Goal: Task Accomplishment & Management: Manage account settings

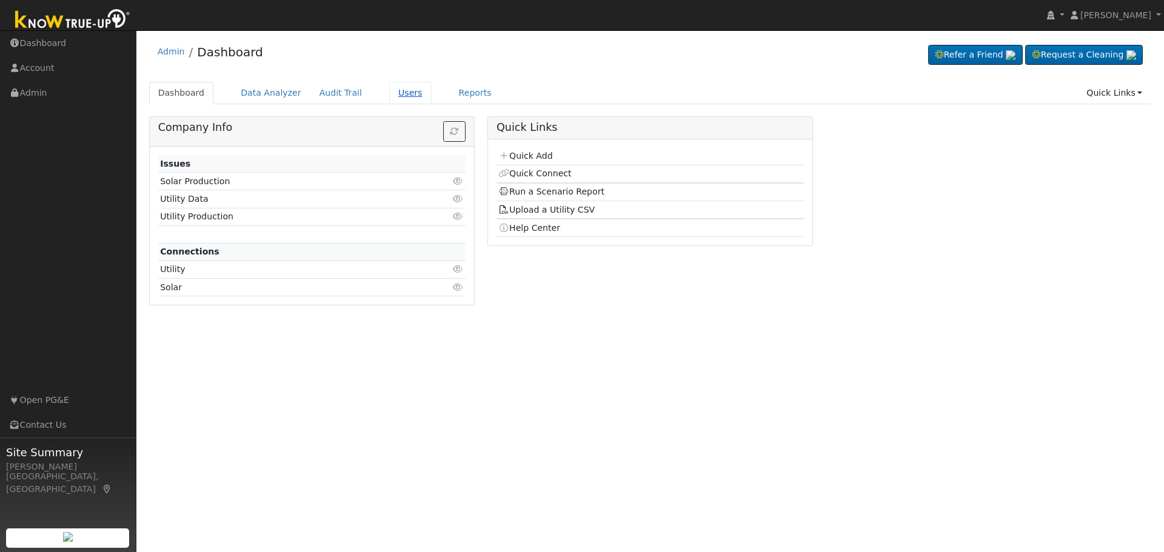
click at [389, 91] on link "Users" at bounding box center [410, 93] width 42 height 22
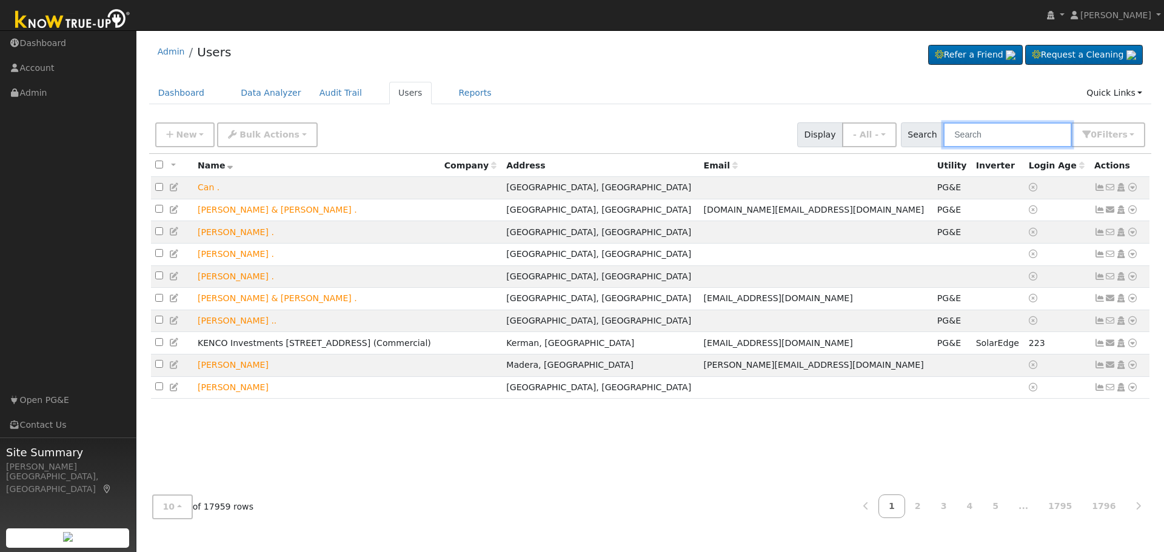
click at [979, 135] on input "text" at bounding box center [1007, 134] width 128 height 25
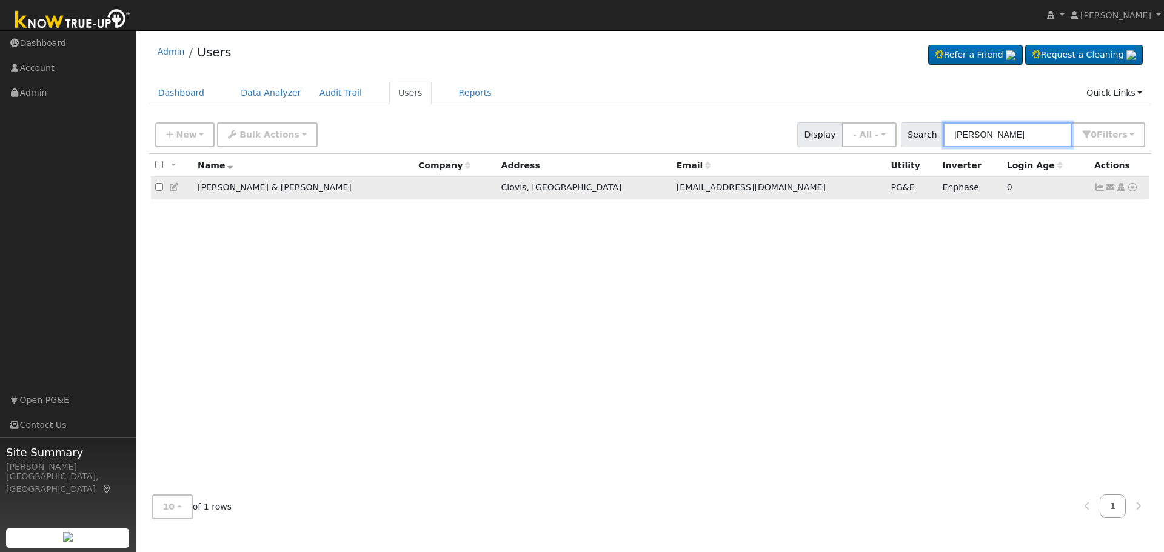
type input "[PERSON_NAME]"
click at [1122, 190] on icon at bounding box center [1120, 187] width 11 height 8
